Goal: Check status: Check status

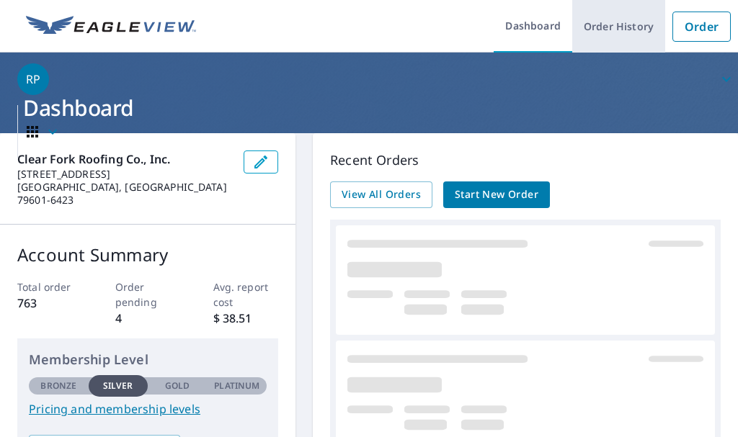
click at [638, 27] on link "Order History" at bounding box center [618, 26] width 93 height 53
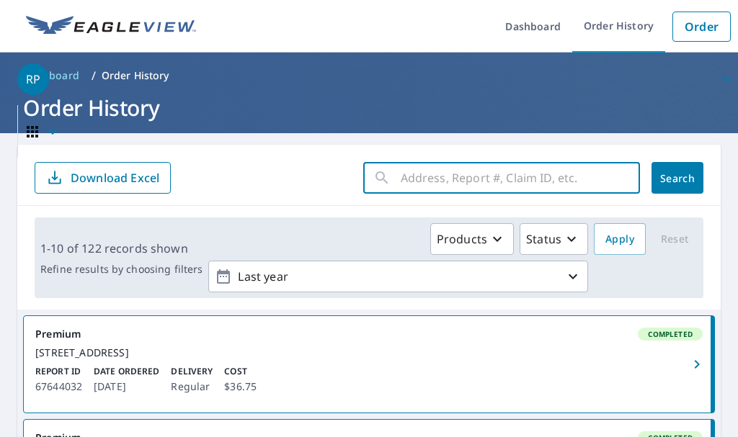
click at [480, 171] on input "text" at bounding box center [520, 178] width 239 height 40
type input "5634 LEGACY"
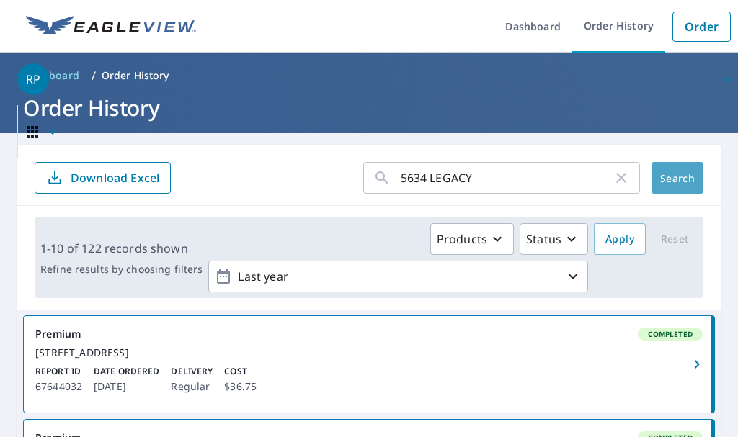
click at [660, 170] on button "Search" at bounding box center [677, 178] width 52 height 32
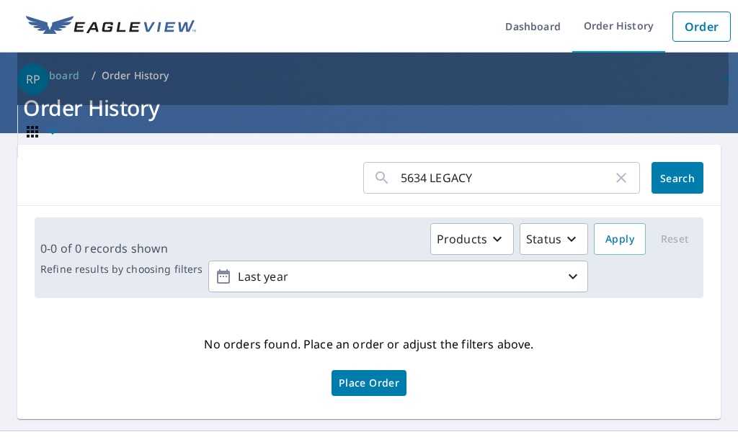
click at [33, 74] on div "RP" at bounding box center [33, 79] width 32 height 32
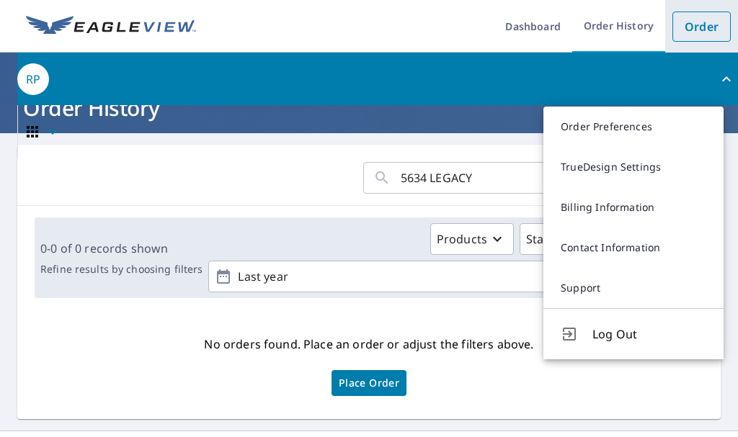
click at [686, 22] on link "Order" at bounding box center [701, 27] width 58 height 30
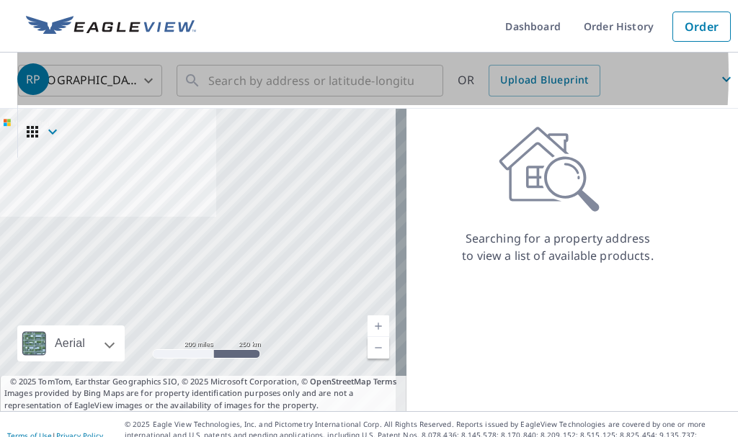
click at [231, 74] on span "RP" at bounding box center [377, 79] width 720 height 35
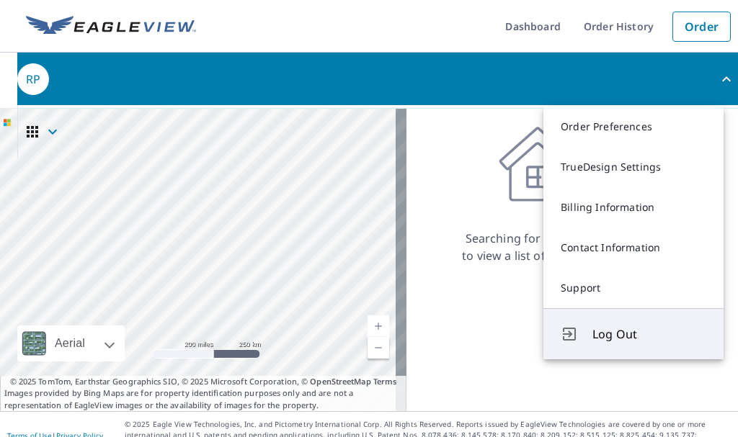
click at [610, 328] on span "Log Out" at bounding box center [649, 334] width 114 height 17
